Goal: Download file/media

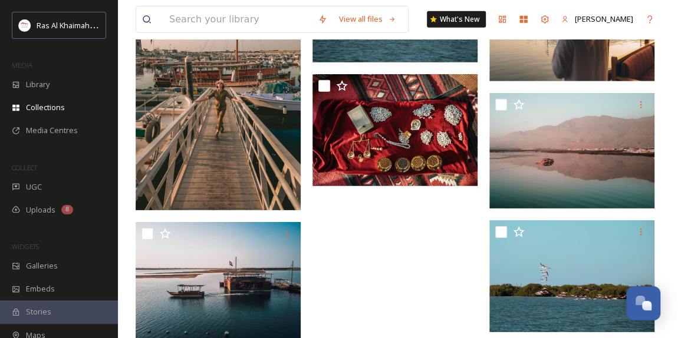
scroll to position [374, 0]
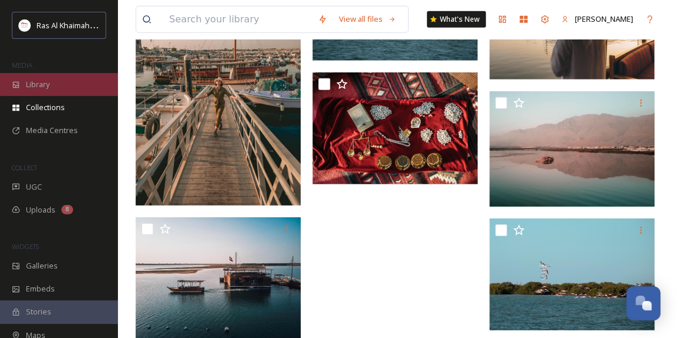
click at [54, 80] on div "Library" at bounding box center [59, 84] width 118 height 23
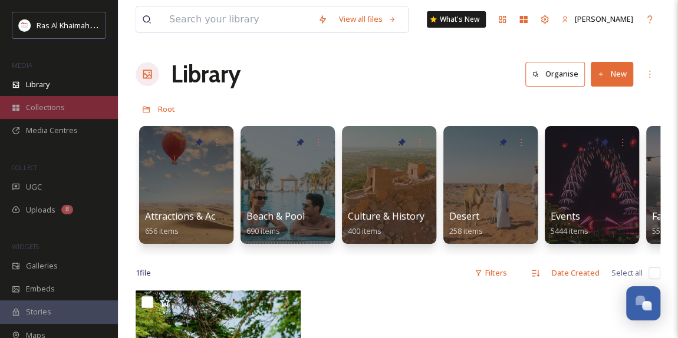
click at [67, 108] on div "Collections" at bounding box center [59, 107] width 118 height 23
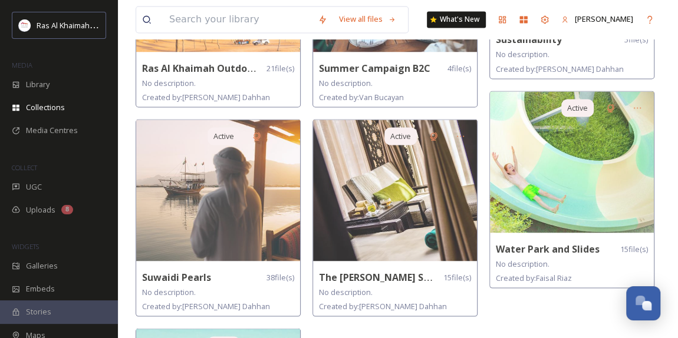
scroll to position [1072, 0]
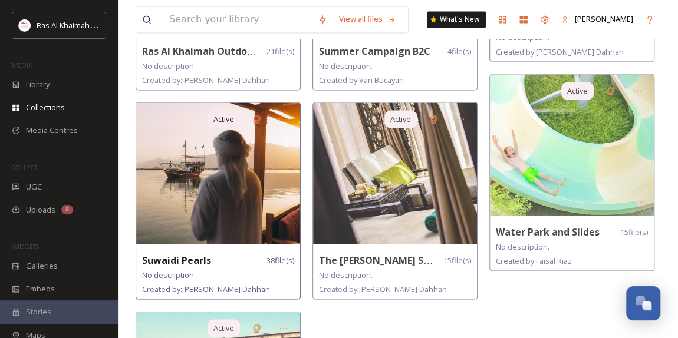
click at [232, 167] on img at bounding box center [218, 174] width 164 height 142
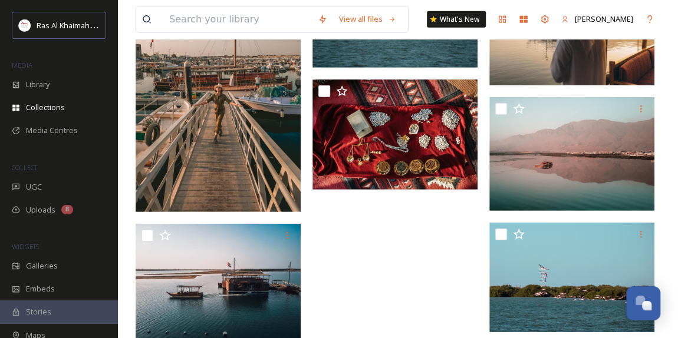
scroll to position [1865, 0]
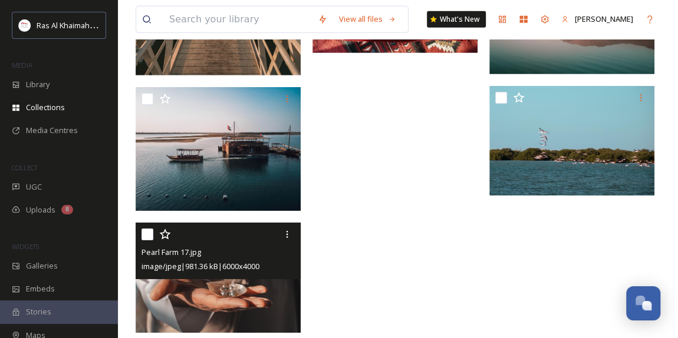
click at [235, 287] on img at bounding box center [218, 278] width 165 height 110
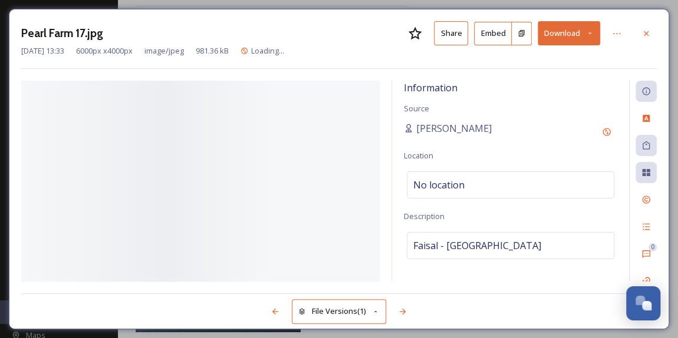
scroll to position [1743, 0]
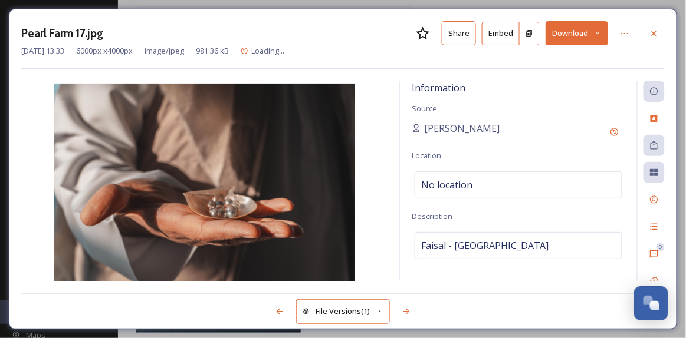
click at [604, 33] on button "Download" at bounding box center [576, 33] width 63 height 24
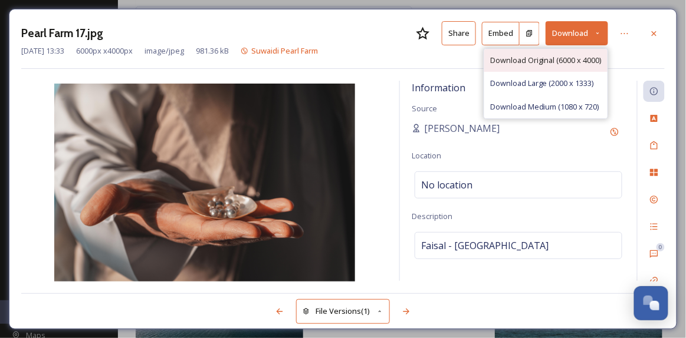
click at [577, 55] on span "Download Original (6000 x 4000)" at bounding box center [545, 60] width 111 height 11
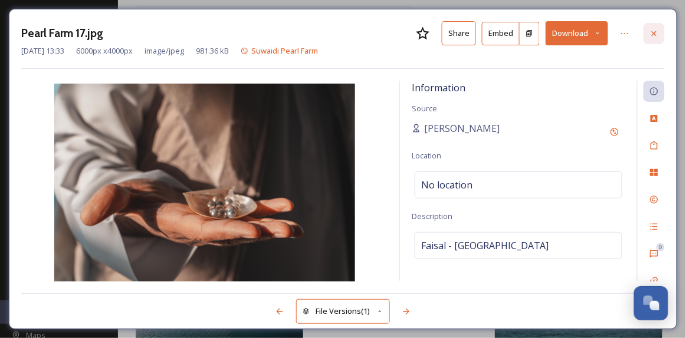
click at [655, 34] on icon at bounding box center [654, 33] width 5 height 5
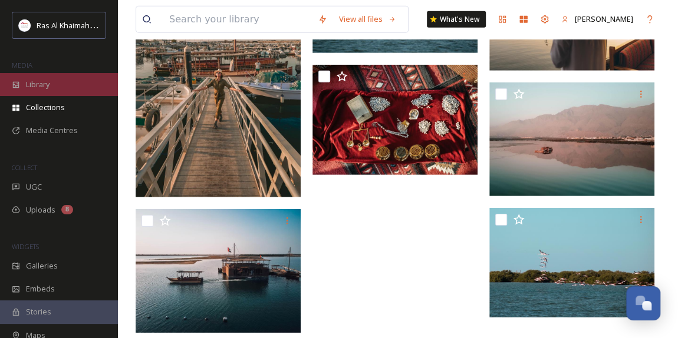
click at [64, 84] on div "Library" at bounding box center [59, 84] width 118 height 23
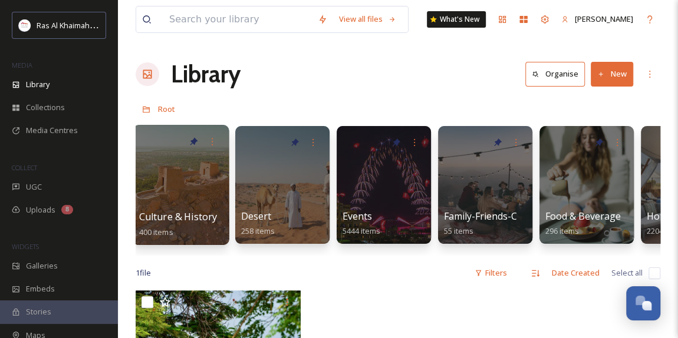
scroll to position [0, 200]
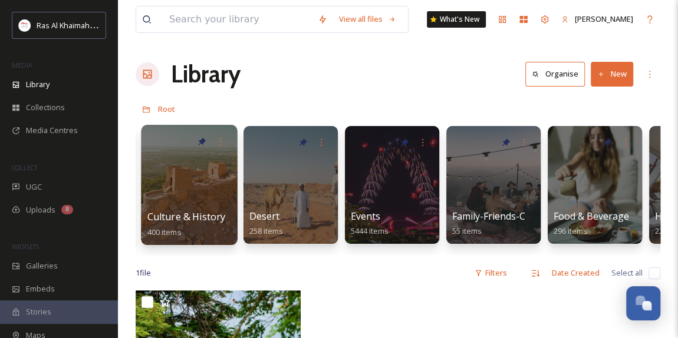
click at [180, 199] on div at bounding box center [189, 185] width 96 height 120
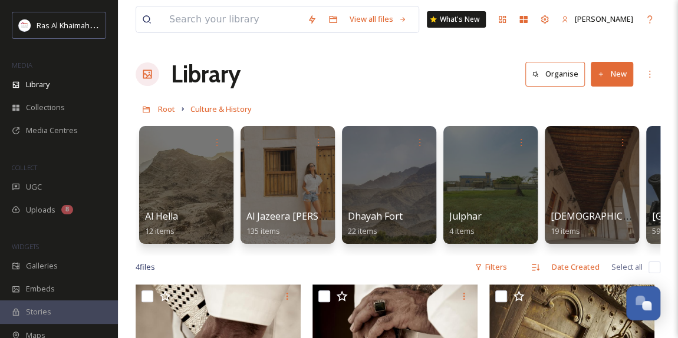
scroll to position [0, 6]
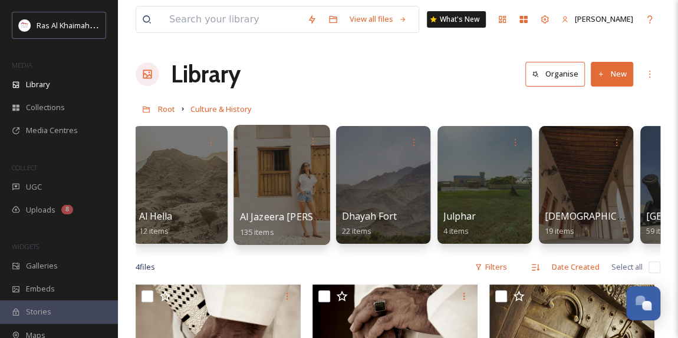
click at [275, 211] on span "Al Jazeera [PERSON_NAME]" at bounding box center [302, 217] width 124 height 13
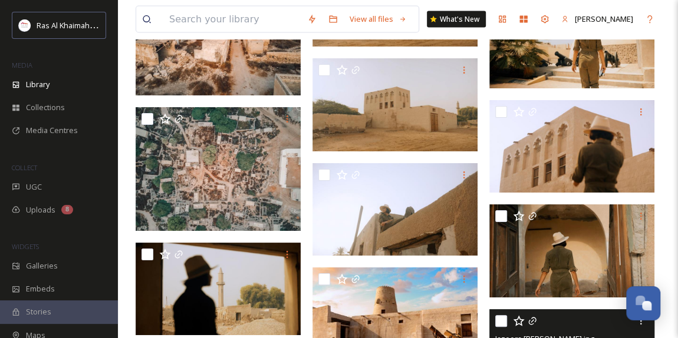
scroll to position [3431, 0]
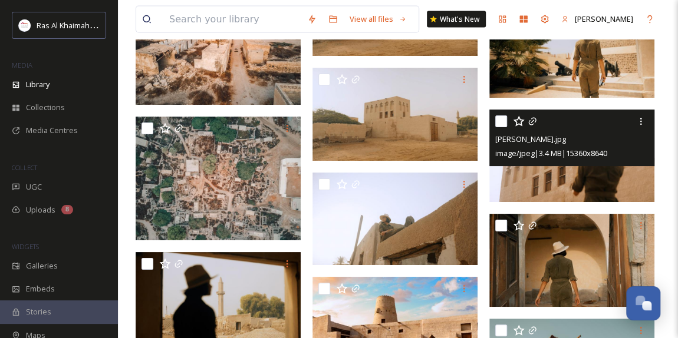
click at [537, 186] on img at bounding box center [571, 156] width 165 height 93
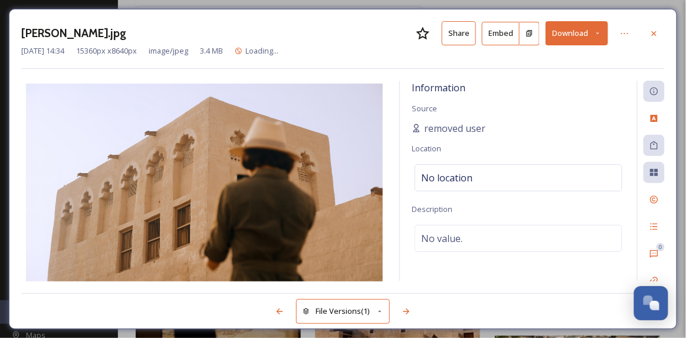
click at [599, 33] on icon at bounding box center [597, 33] width 3 height 2
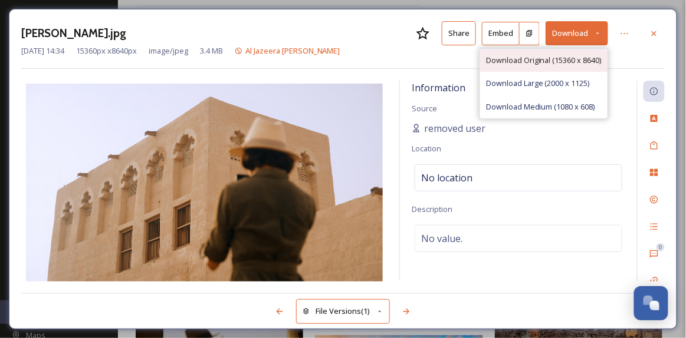
click at [546, 58] on span "Download Original (15360 x 8640)" at bounding box center [544, 60] width 116 height 11
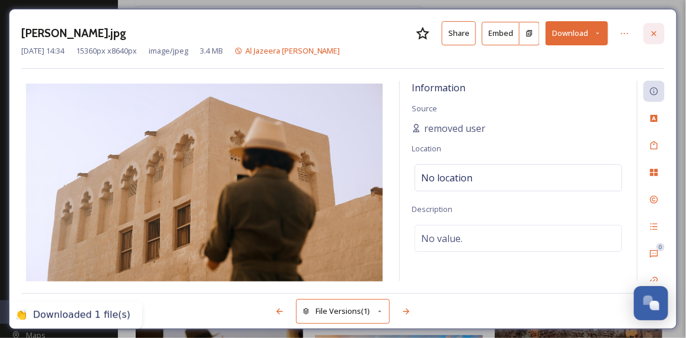
click at [655, 35] on icon at bounding box center [653, 33] width 9 height 9
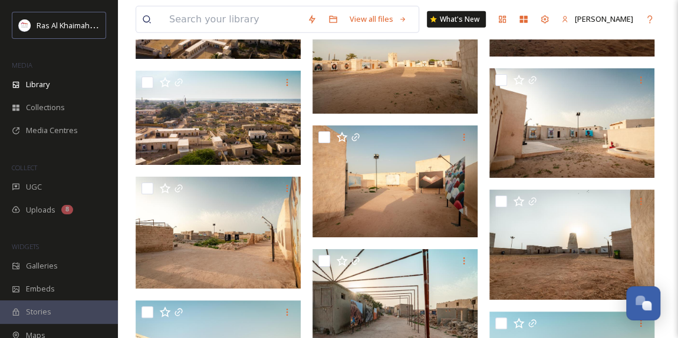
scroll to position [3925, 0]
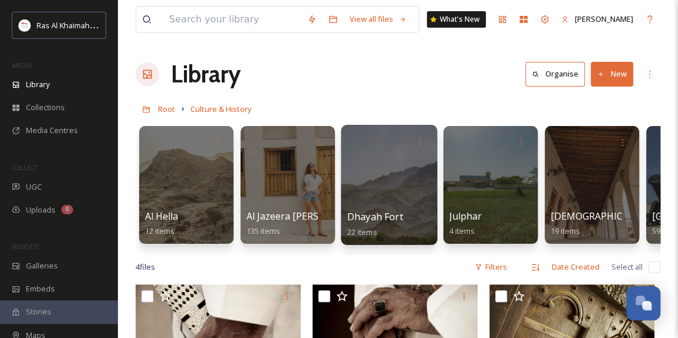
click at [391, 198] on div at bounding box center [389, 185] width 96 height 120
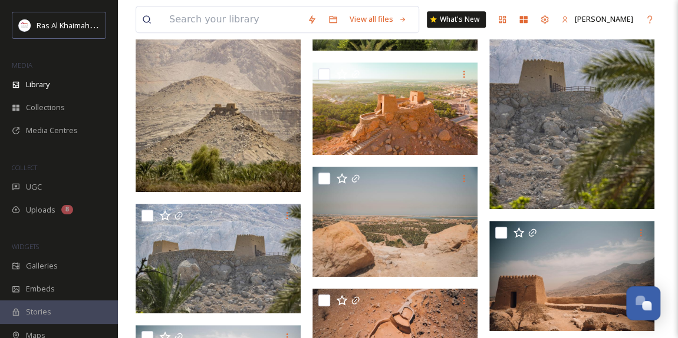
scroll to position [160, 0]
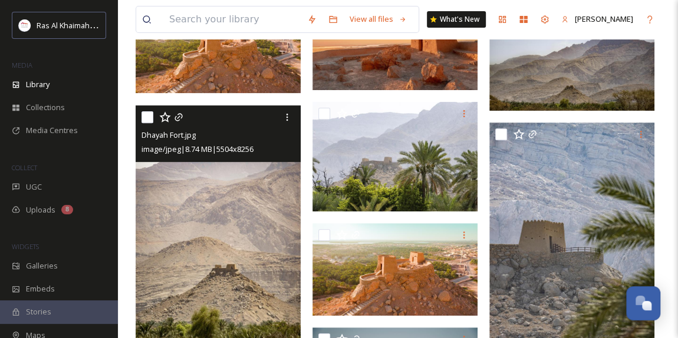
click at [233, 189] on img at bounding box center [218, 230] width 165 height 248
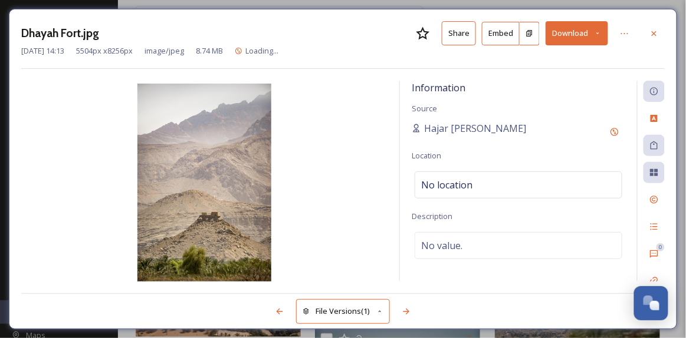
click at [601, 33] on icon at bounding box center [598, 33] width 8 height 8
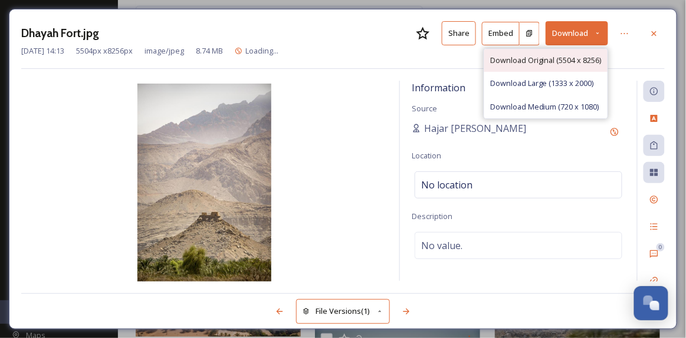
click at [575, 63] on span "Download Original (5504 x 8256)" at bounding box center [545, 60] width 111 height 11
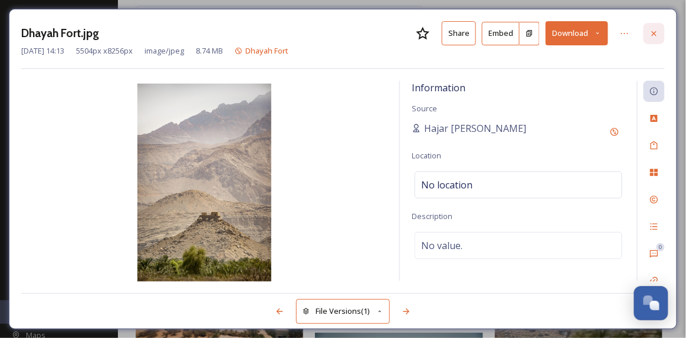
click at [657, 34] on icon at bounding box center [653, 33] width 9 height 9
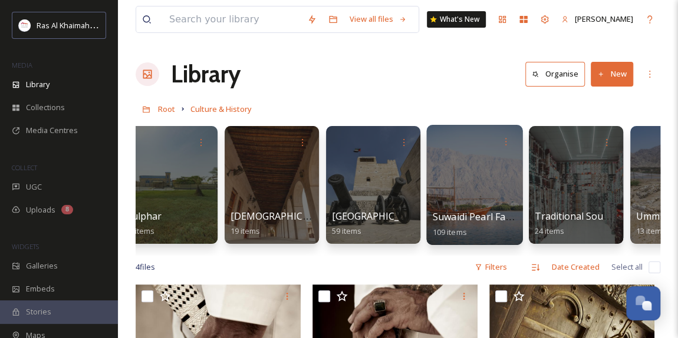
scroll to position [0, 319]
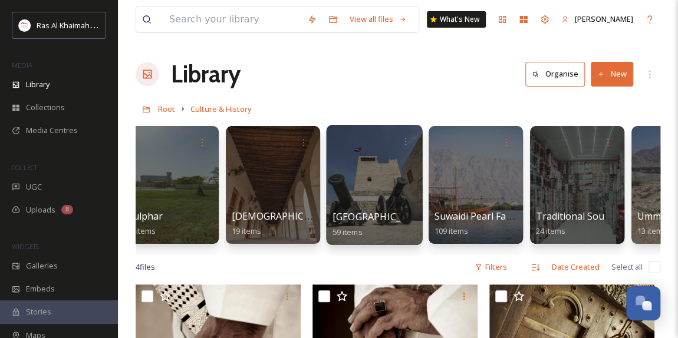
click at [348, 191] on div at bounding box center [374, 185] width 96 height 120
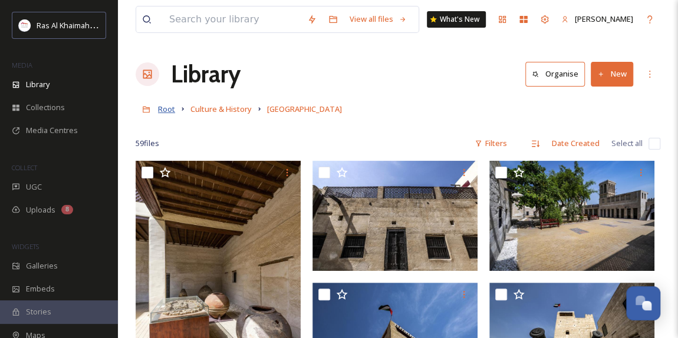
click at [166, 113] on span "Root" at bounding box center [166, 109] width 17 height 11
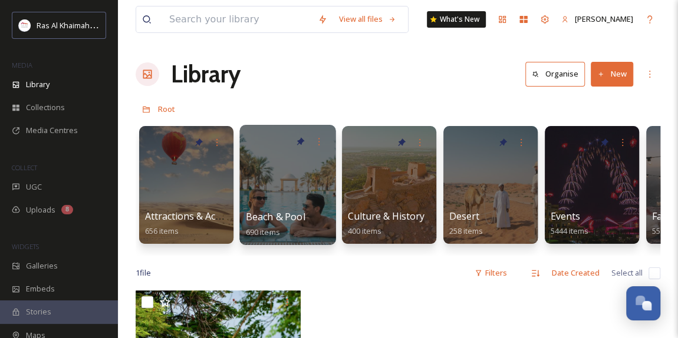
click at [294, 194] on div at bounding box center [287, 185] width 96 height 120
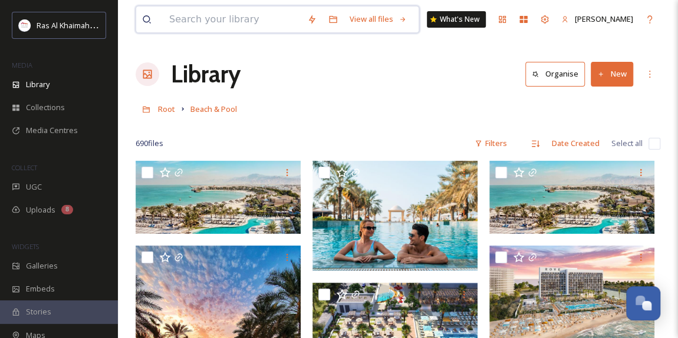
click at [255, 19] on input at bounding box center [232, 19] width 138 height 26
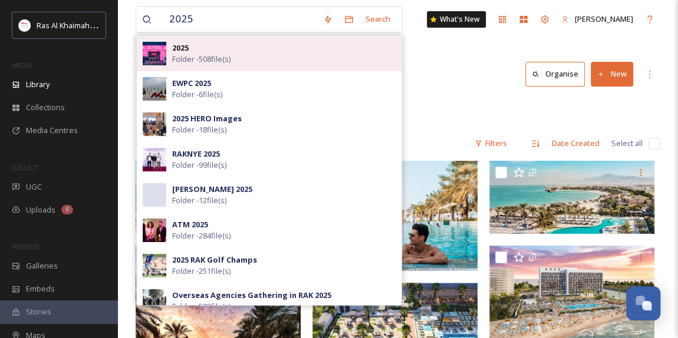
click at [246, 55] on div "2025 Folder - 508 file(s)" at bounding box center [283, 53] width 223 height 22
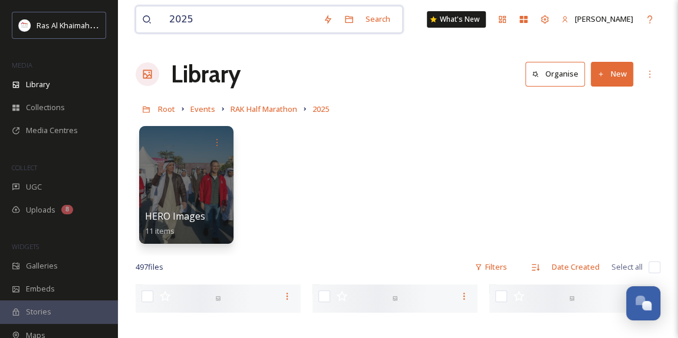
click at [213, 19] on input "2025" at bounding box center [240, 19] width 154 height 26
type input "2"
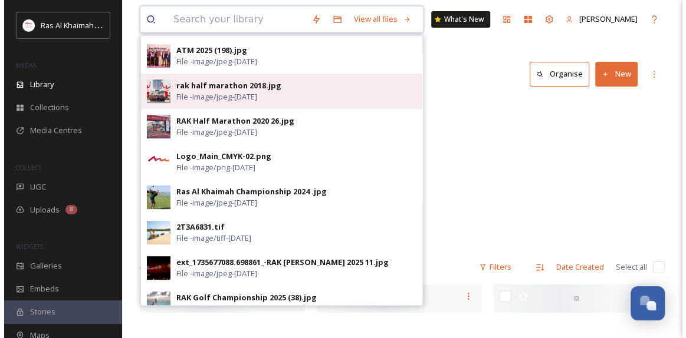
scroll to position [321, 0]
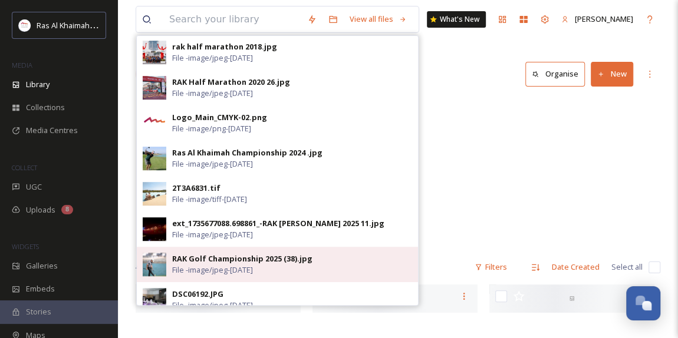
click at [253, 265] on span "File - image/jpeg - [DATE]" at bounding box center [212, 270] width 81 height 11
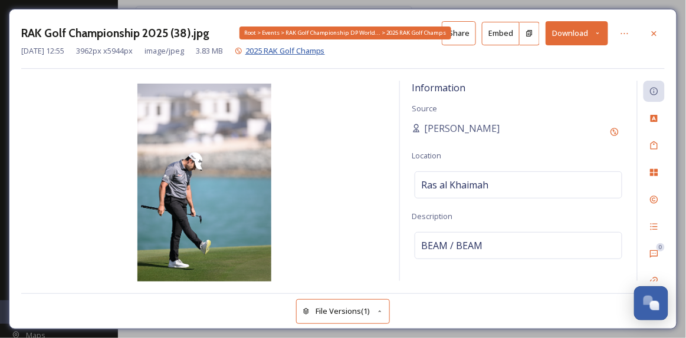
click at [325, 51] on span "2025 RAK Golf Champs" at bounding box center [285, 50] width 80 height 11
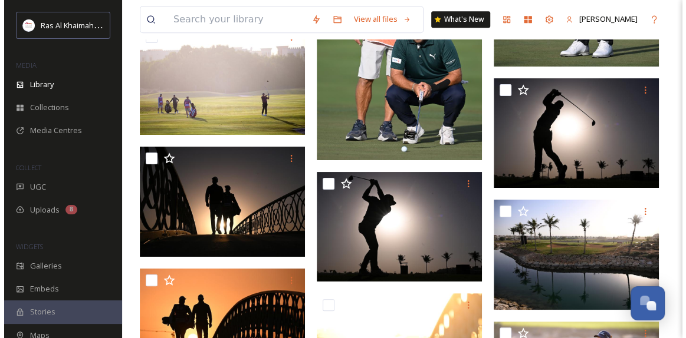
scroll to position [11632, 0]
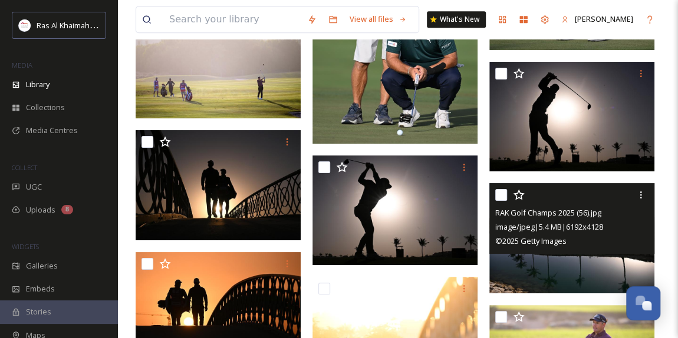
click at [599, 254] on img at bounding box center [571, 238] width 165 height 110
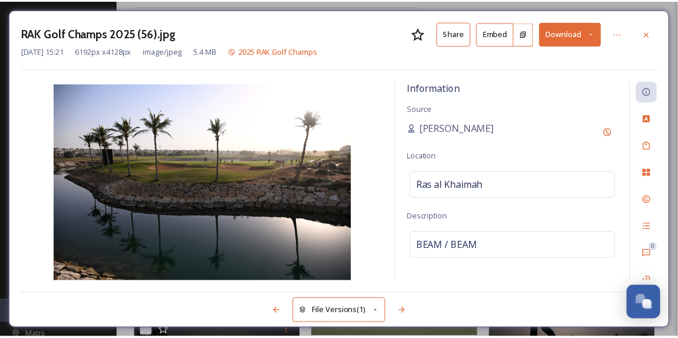
scroll to position [11819, 0]
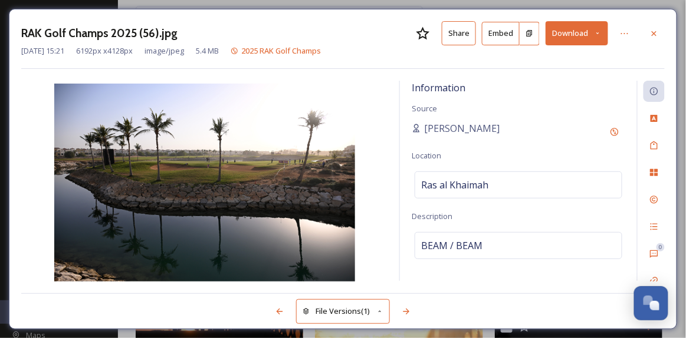
click at [601, 31] on icon at bounding box center [598, 33] width 8 height 8
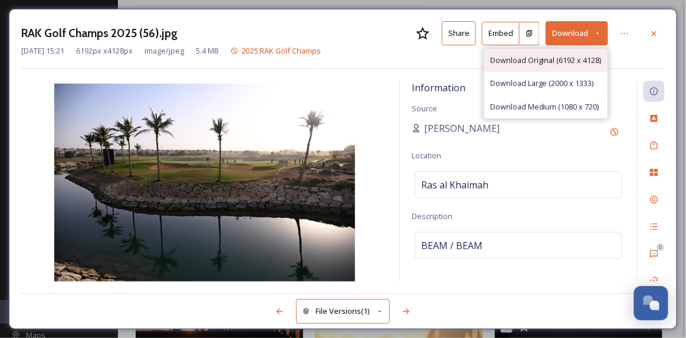
click at [554, 63] on span "Download Original (6192 x 4128)" at bounding box center [545, 60] width 111 height 11
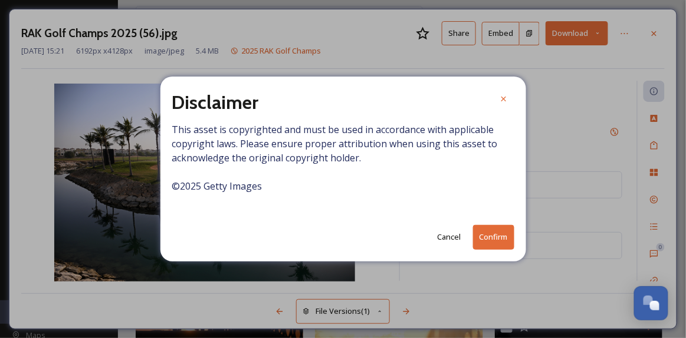
click at [491, 236] on button "Confirm" at bounding box center [493, 237] width 41 height 24
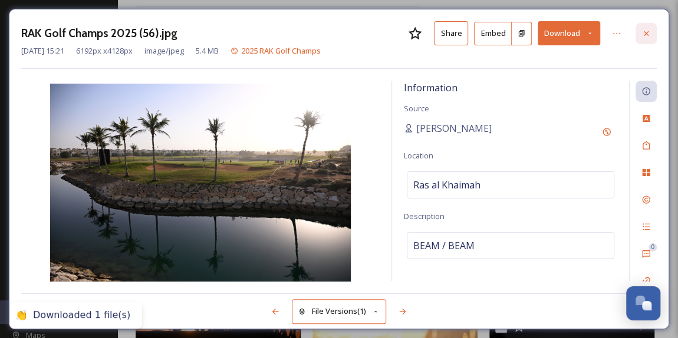
click at [649, 34] on icon at bounding box center [646, 33] width 9 height 9
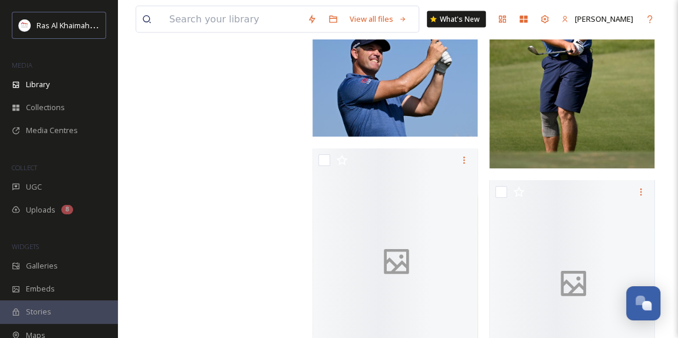
scroll to position [14714, 0]
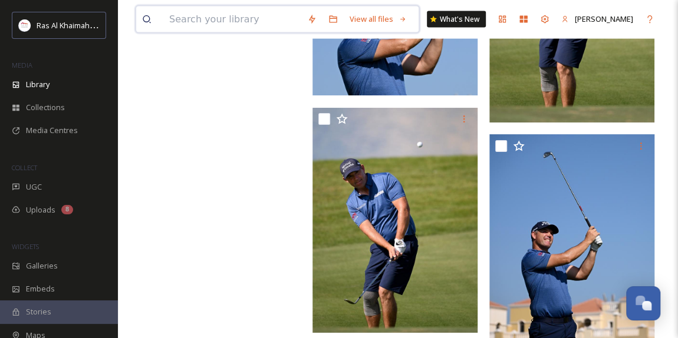
click at [240, 17] on input at bounding box center [232, 19] width 138 height 26
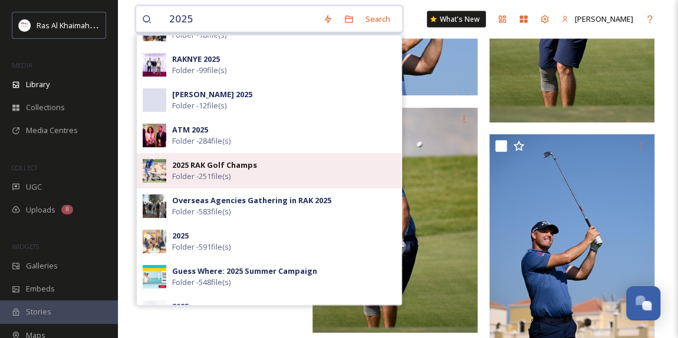
scroll to position [107, 0]
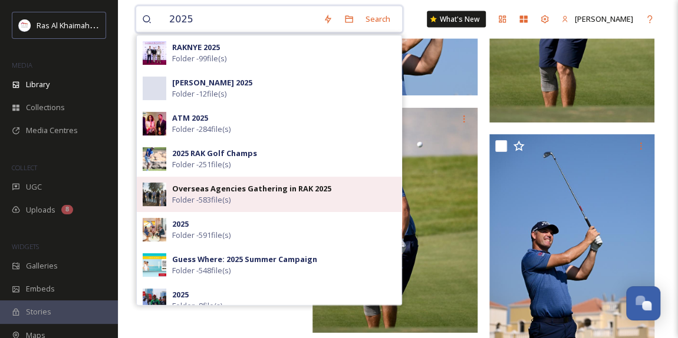
type input "2025"
click at [317, 190] on strong "Overseas Agencies Gathering in RAK 2025" at bounding box center [251, 188] width 159 height 11
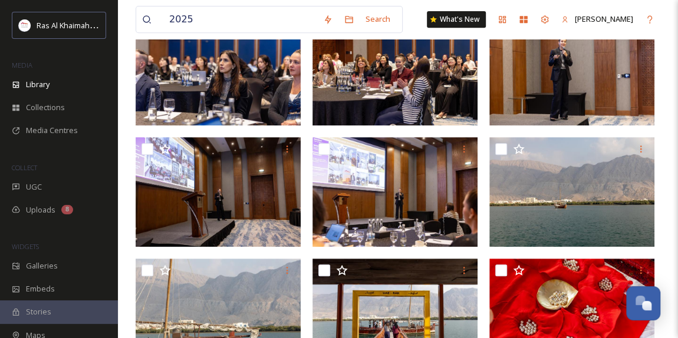
scroll to position [375, 0]
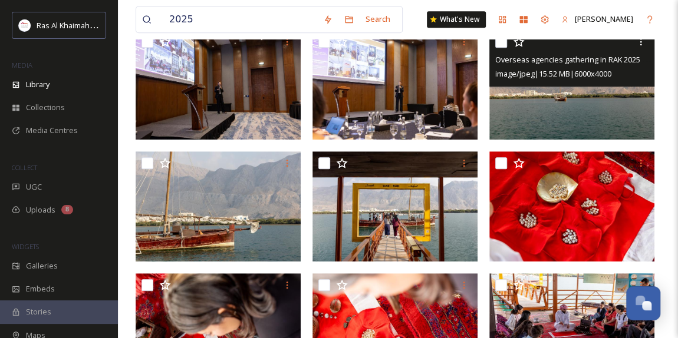
click at [587, 106] on img at bounding box center [571, 84] width 165 height 110
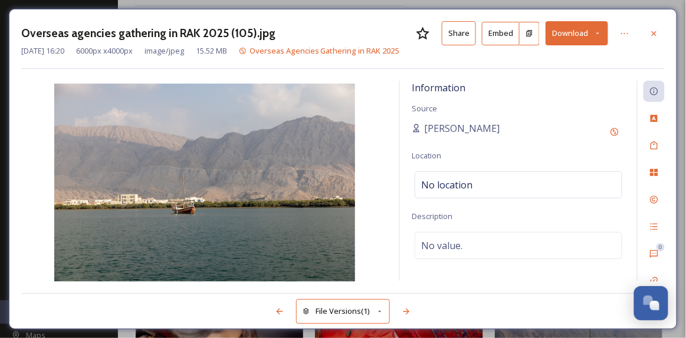
click at [597, 37] on button "Download" at bounding box center [576, 33] width 63 height 24
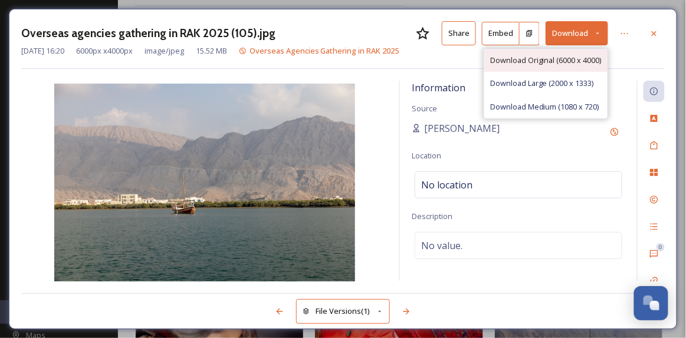
click at [560, 61] on span "Download Original (6000 x 4000)" at bounding box center [545, 60] width 111 height 11
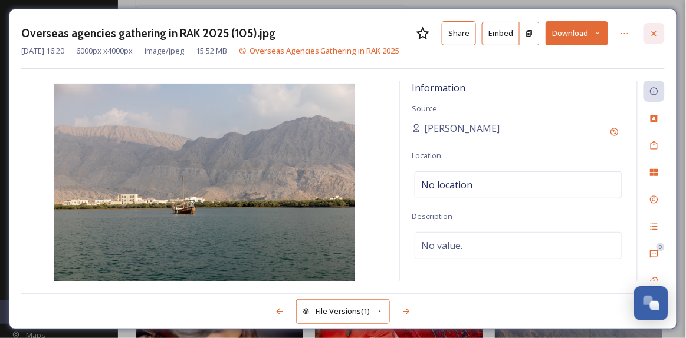
click at [655, 34] on icon at bounding box center [654, 33] width 5 height 5
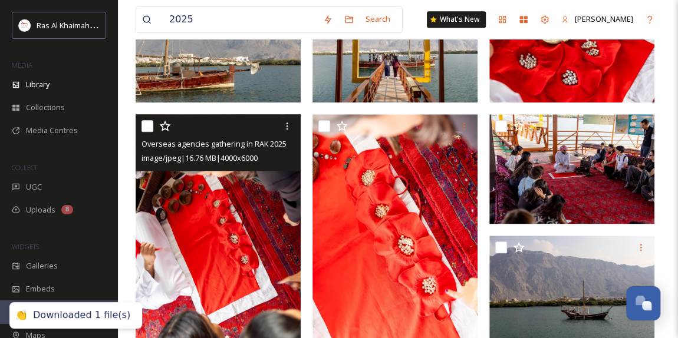
scroll to position [536, 0]
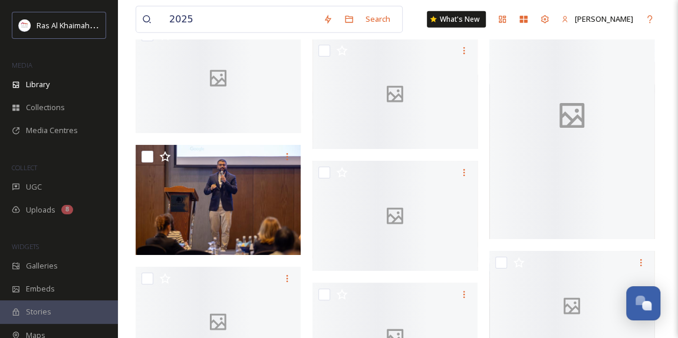
scroll to position [10560, 0]
